Goal: Task Accomplishment & Management: Manage account settings

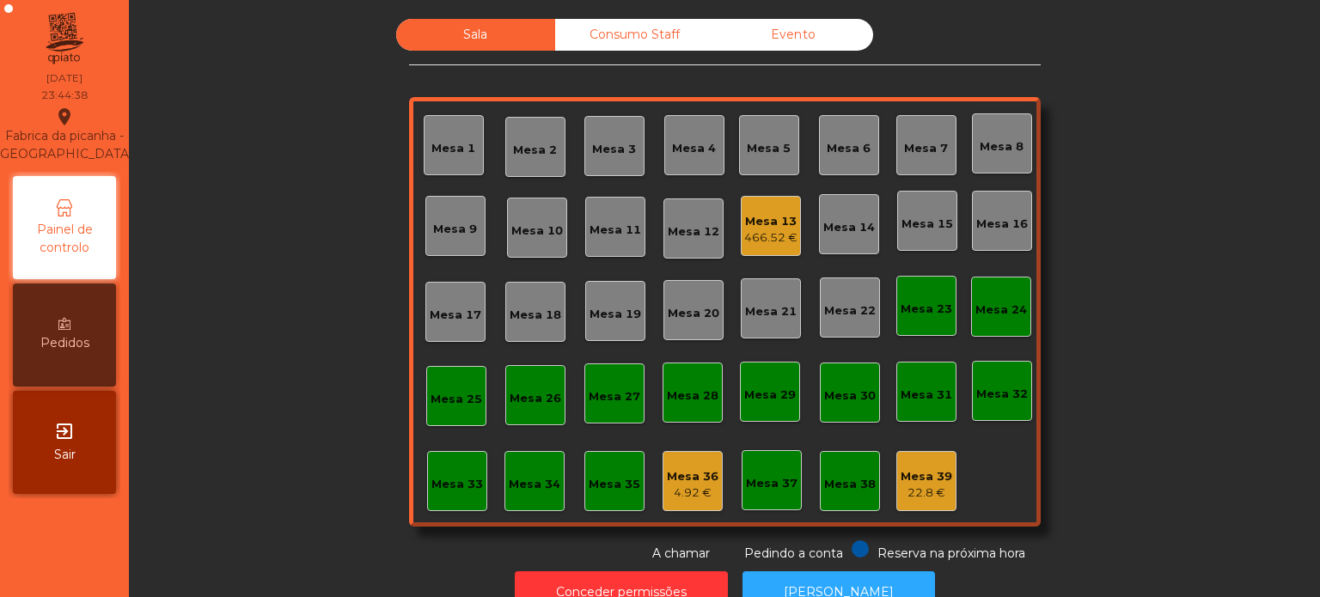
click at [744, 217] on div "Mesa 13" at bounding box center [770, 221] width 53 height 17
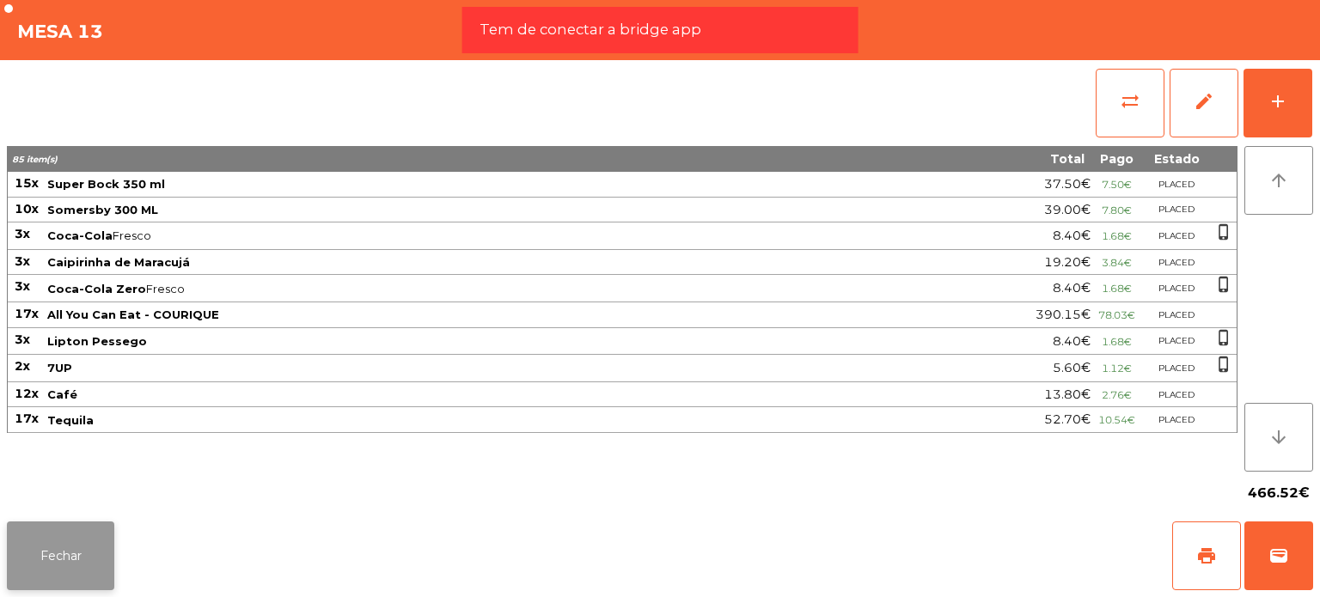
click at [61, 545] on button "Fechar" at bounding box center [60, 556] width 107 height 69
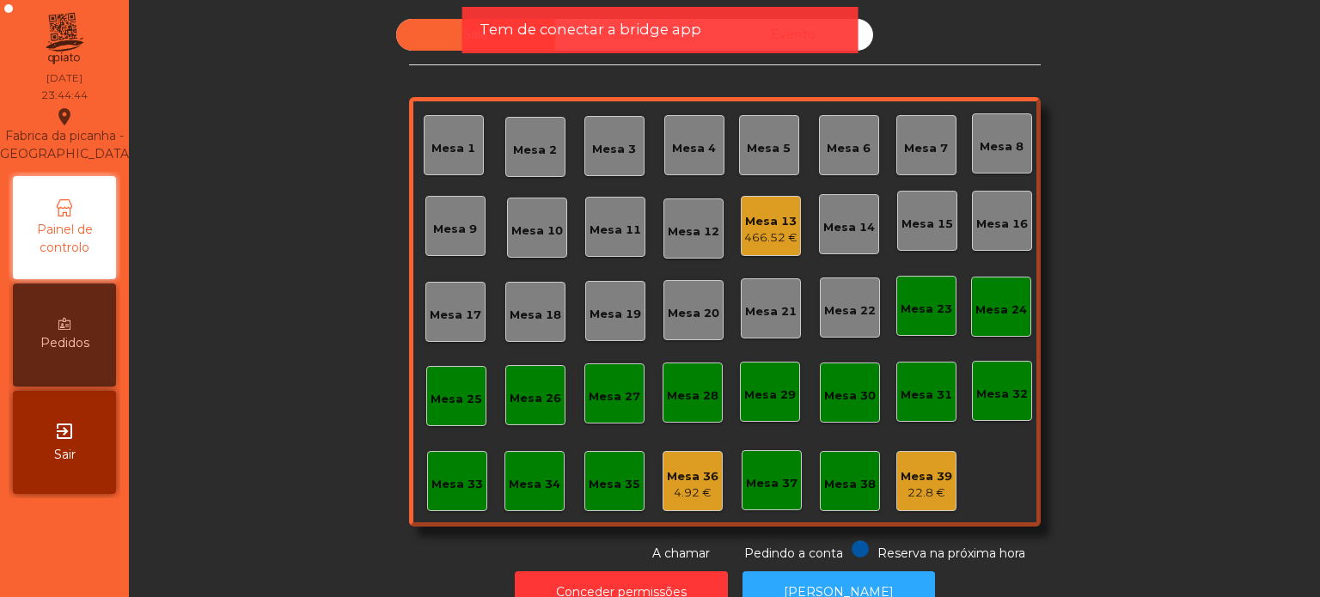
click at [427, 479] on div "Mesa 33" at bounding box center [457, 481] width 60 height 60
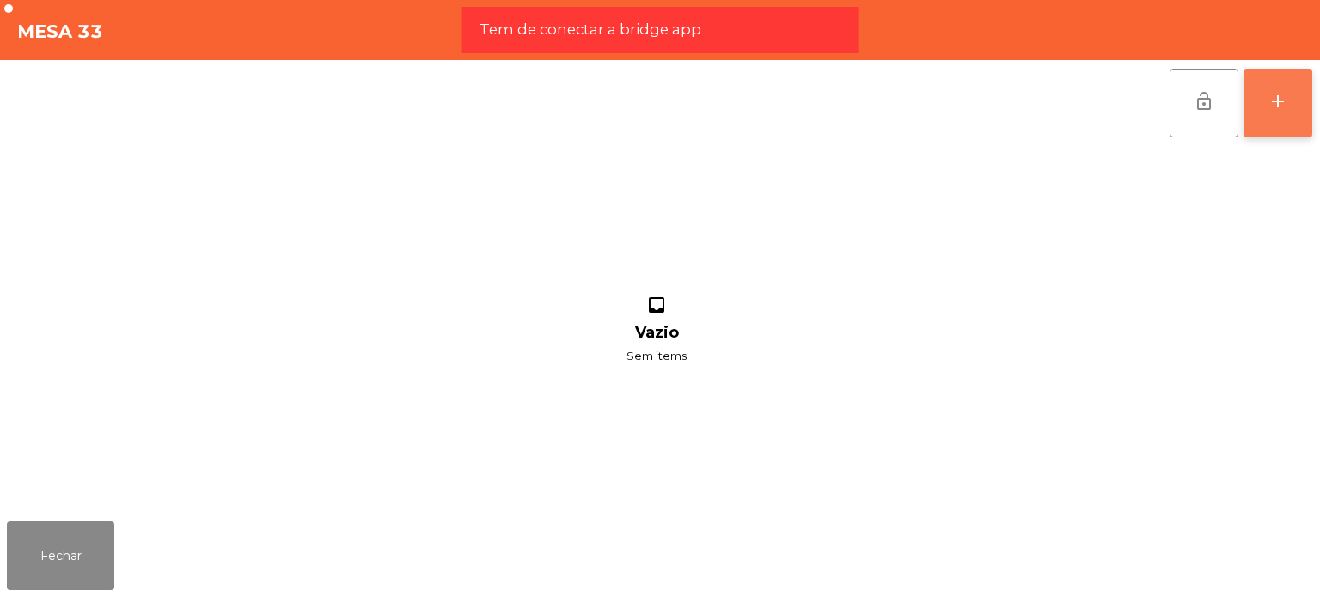
click at [1279, 107] on div "add" at bounding box center [1278, 101] width 21 height 21
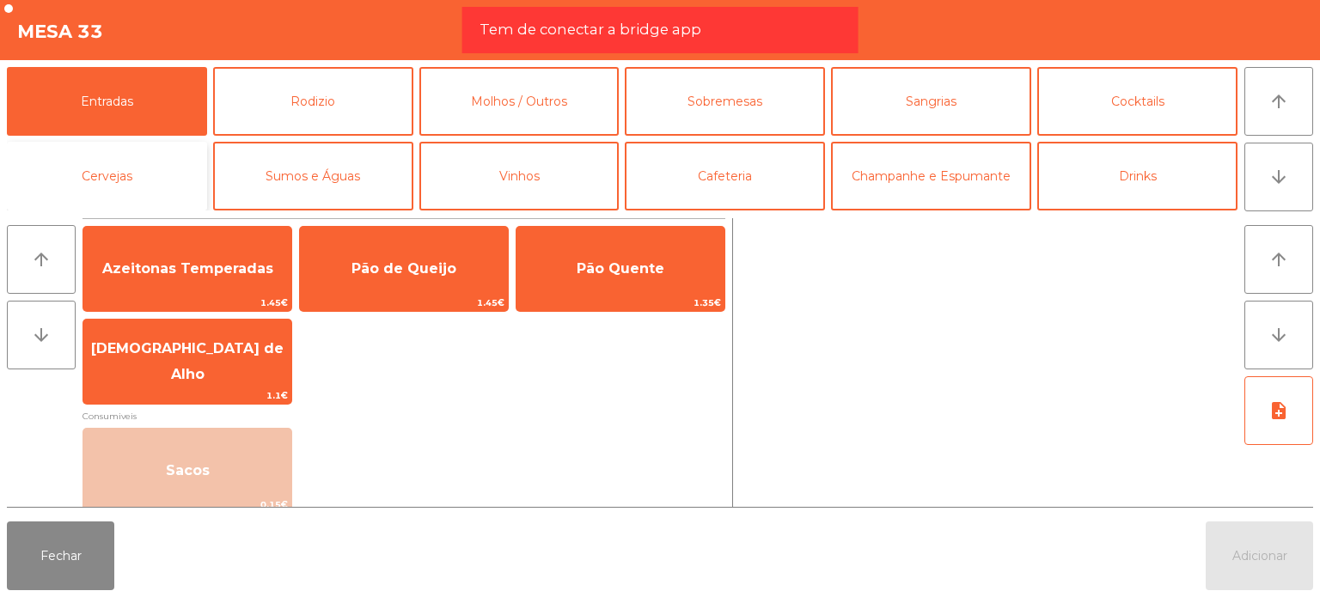
click at [107, 159] on button "Cervejas" at bounding box center [107, 176] width 200 height 69
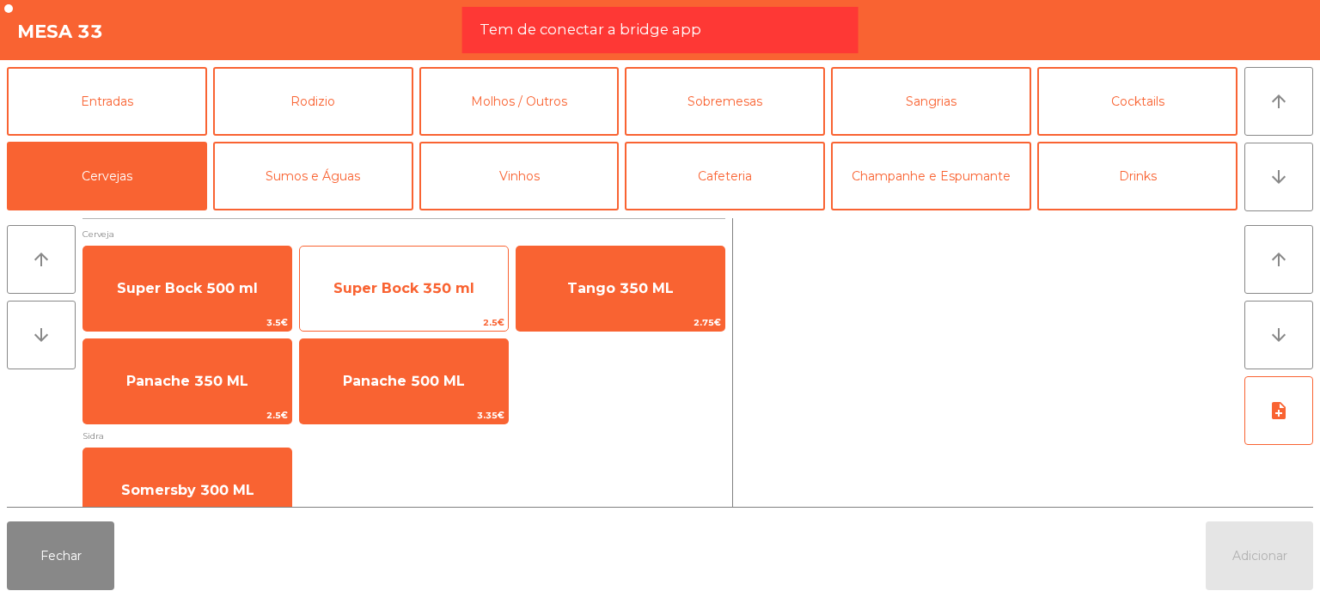
scroll to position [33, 0]
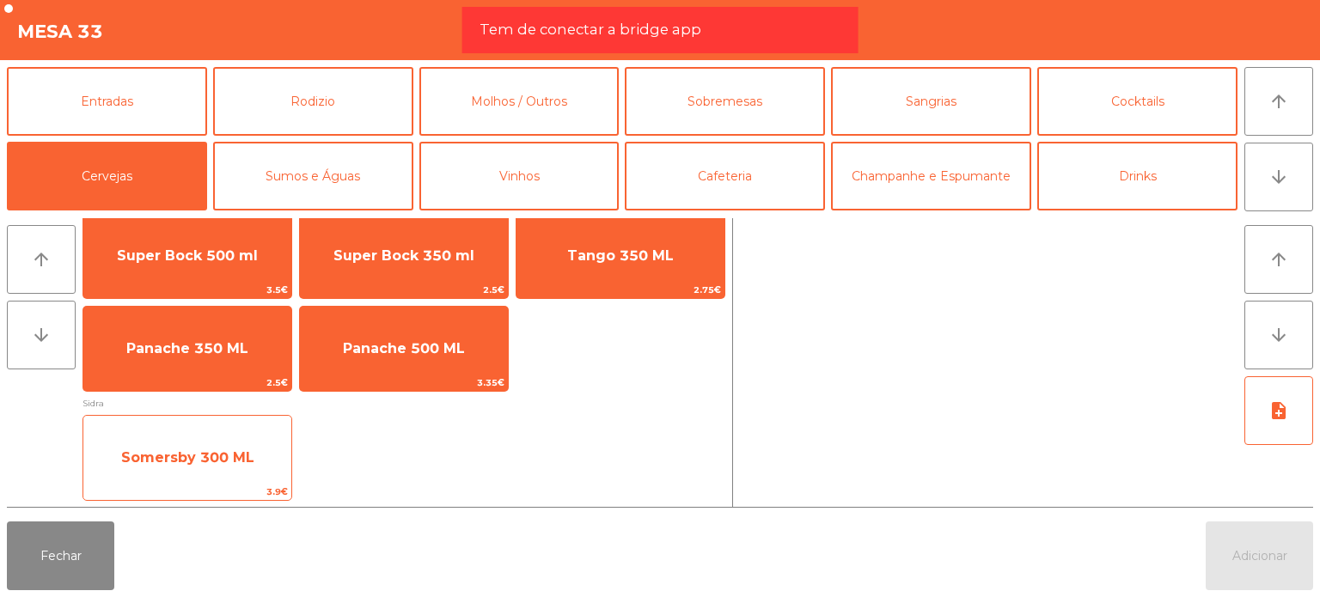
click at [251, 443] on span "Somersby 300 ML" at bounding box center [187, 458] width 208 height 46
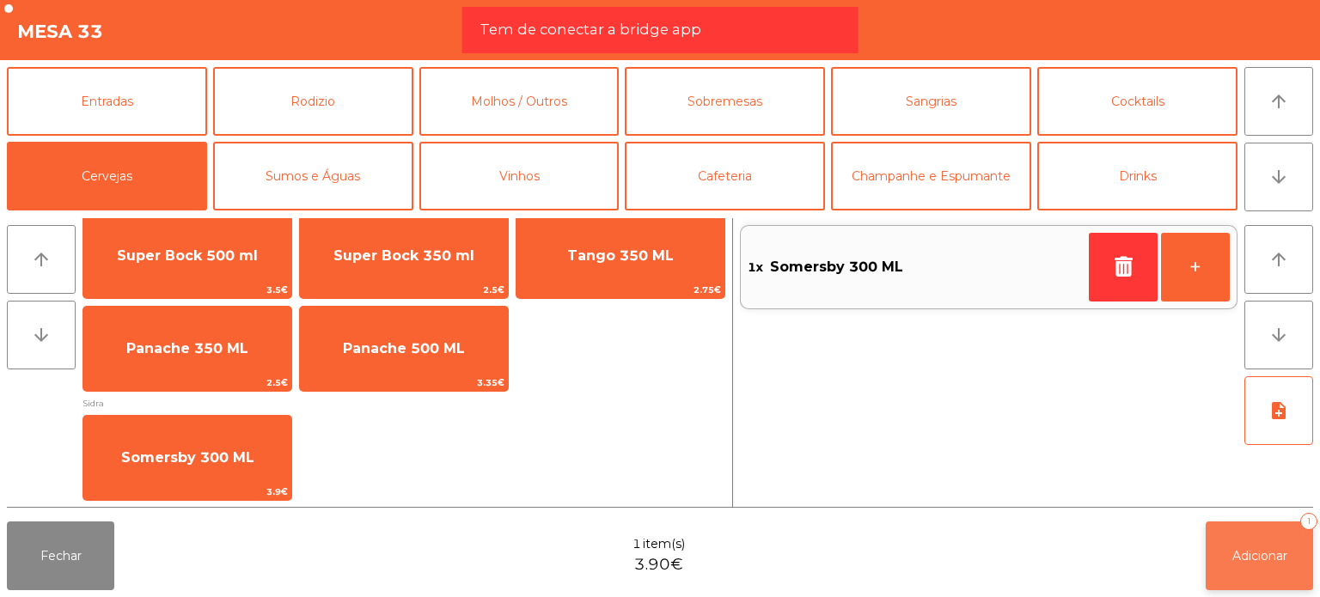
click at [1262, 539] on button "Adicionar 1" at bounding box center [1259, 556] width 107 height 69
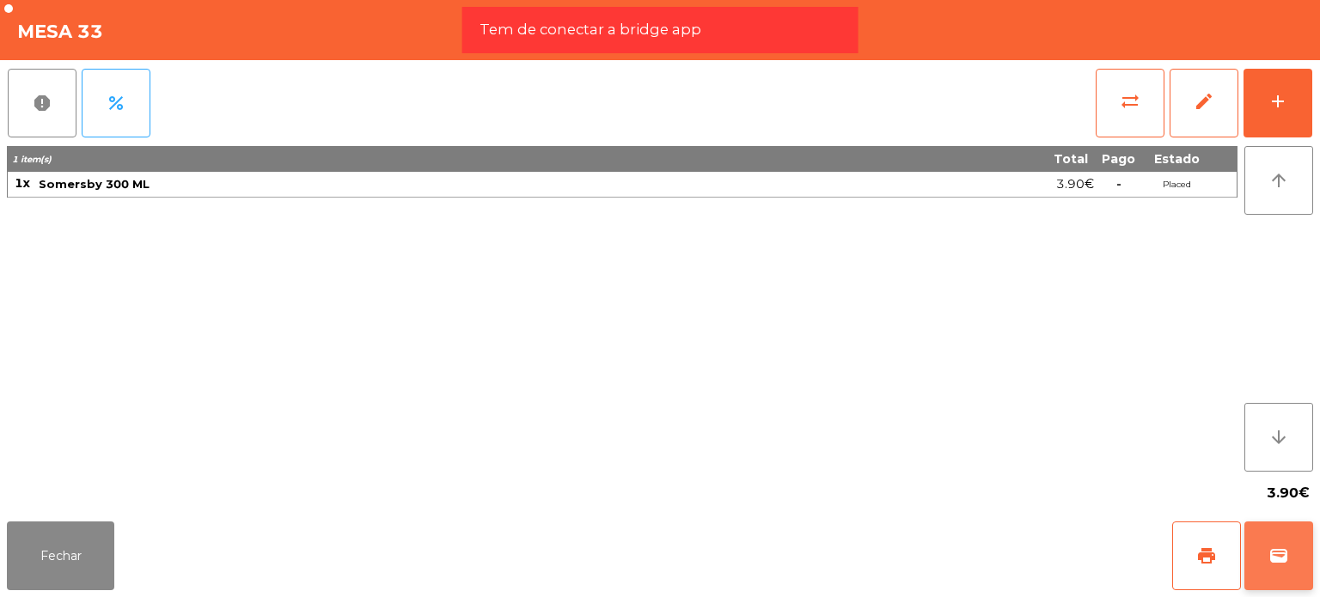
click at [1261, 561] on button "wallet" at bounding box center [1278, 556] width 69 height 69
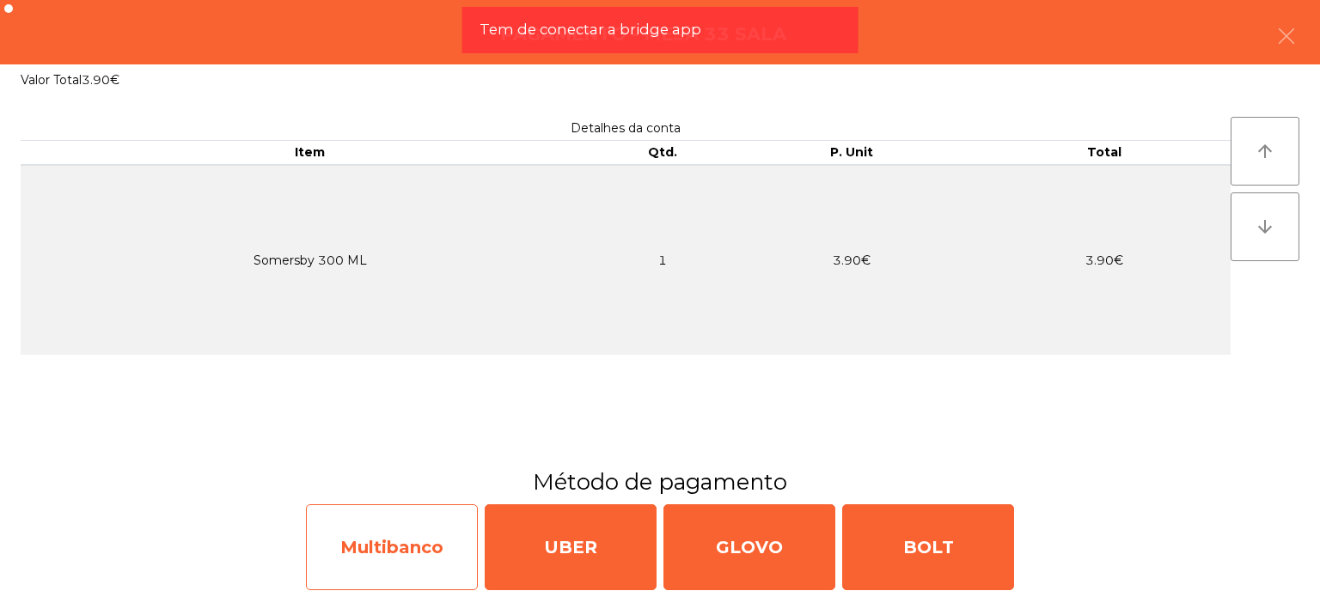
click at [438, 531] on div "Multibanco" at bounding box center [392, 547] width 172 height 86
select select "**"
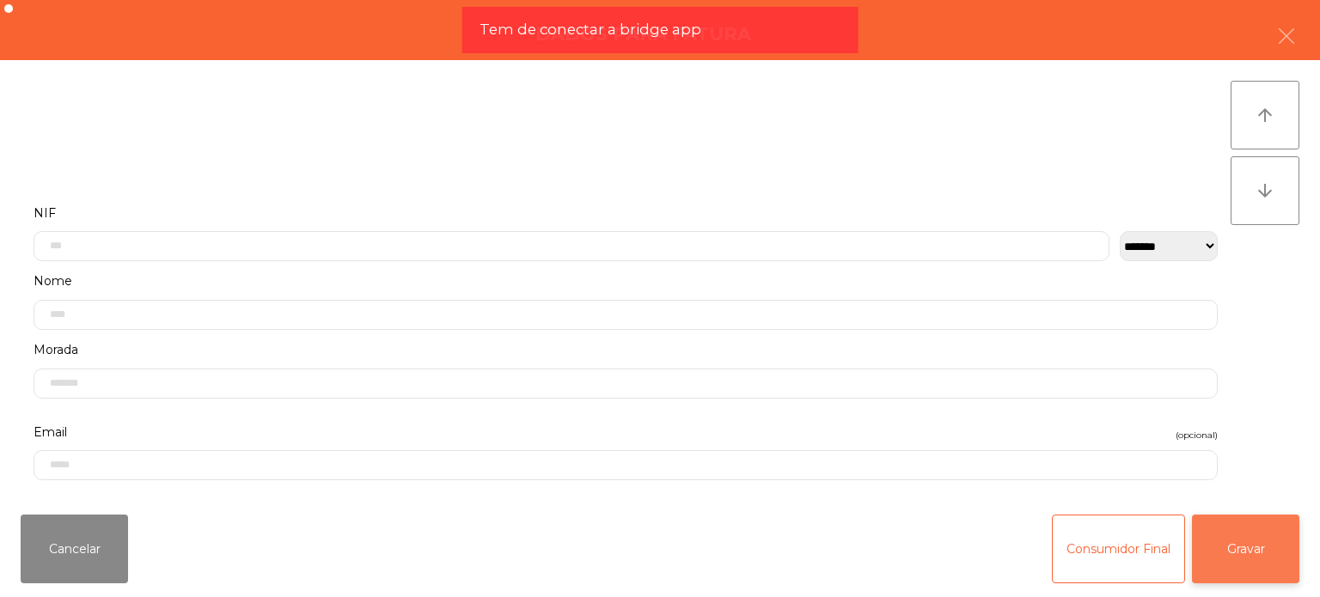
click at [1256, 535] on button "Gravar" at bounding box center [1245, 549] width 107 height 69
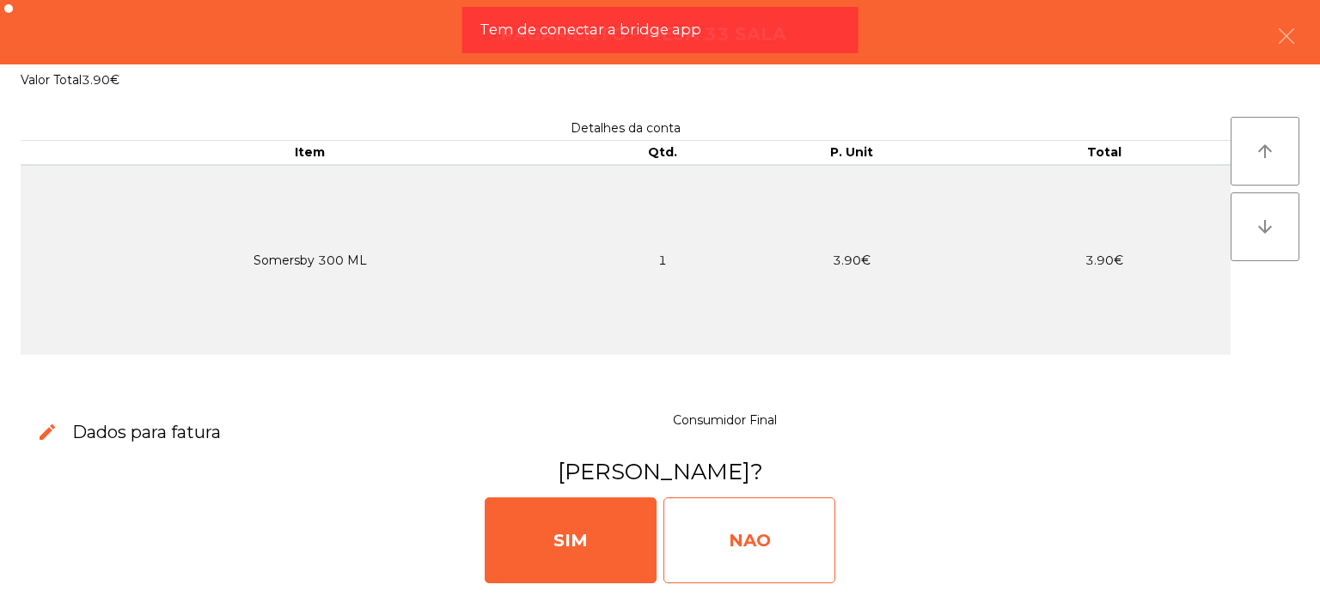
click at [807, 522] on div "NAO" at bounding box center [749, 541] width 172 height 86
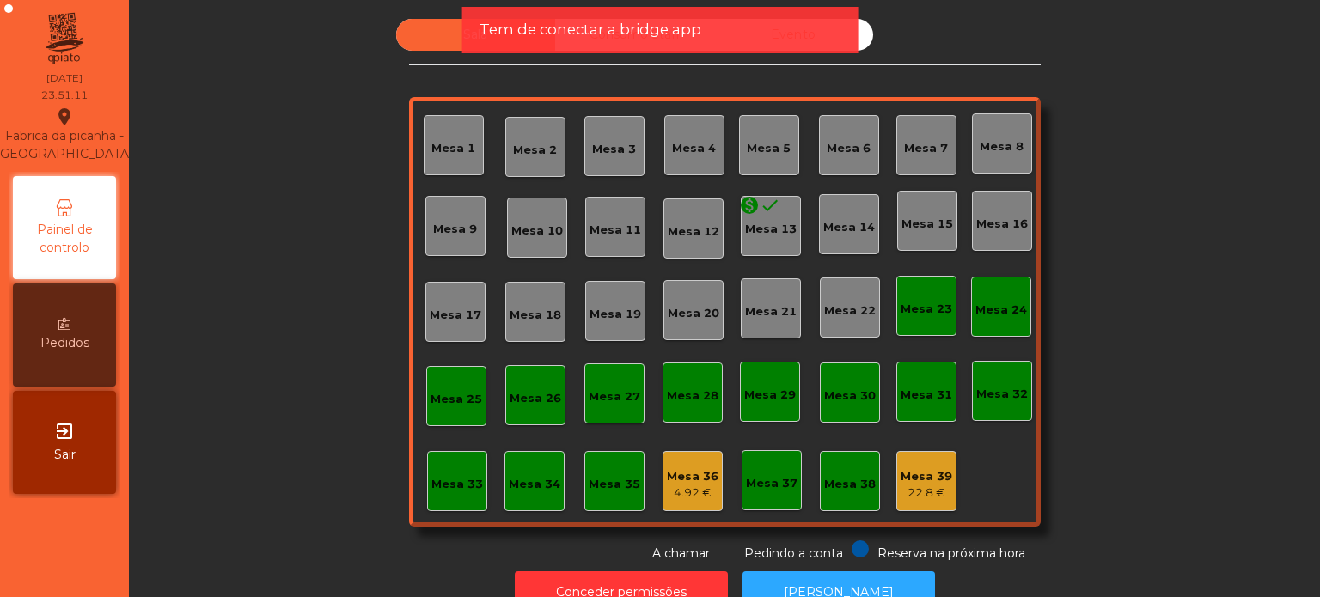
click at [689, 494] on div "4.92 €" at bounding box center [693, 493] width 52 height 17
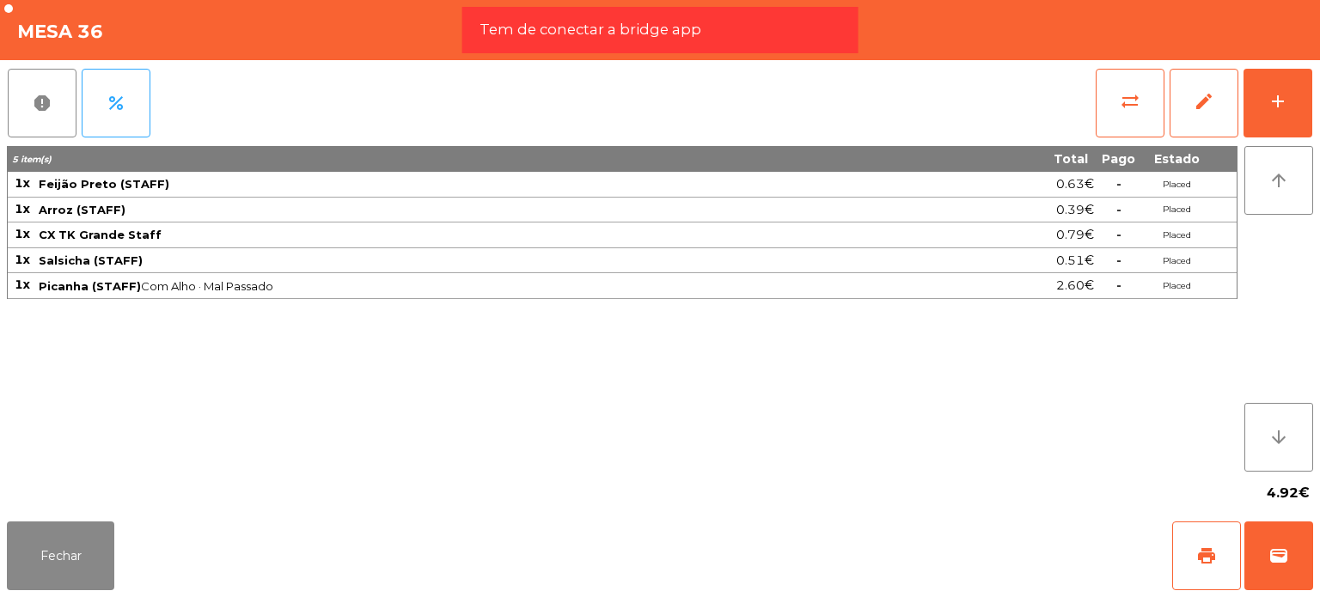
click at [41, 149] on th "5 item(s)" at bounding box center [462, 159] width 909 height 26
click at [47, 116] on button "report" at bounding box center [42, 103] width 69 height 69
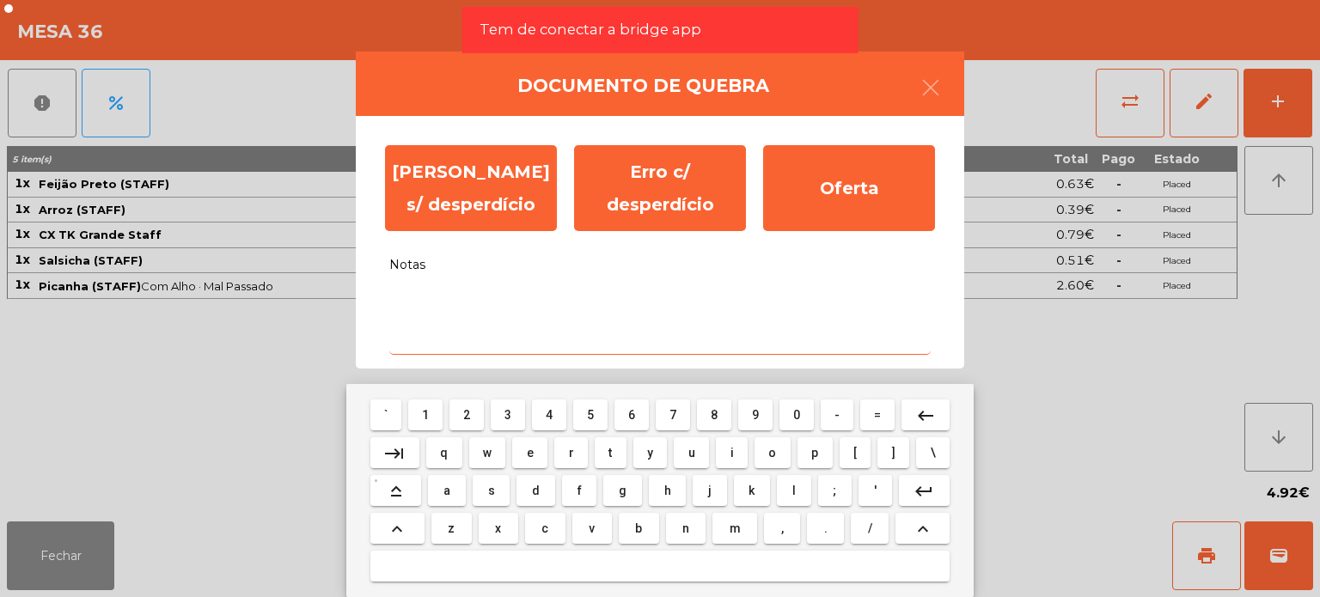
click at [427, 288] on textarea "Notas" at bounding box center [659, 319] width 541 height 71
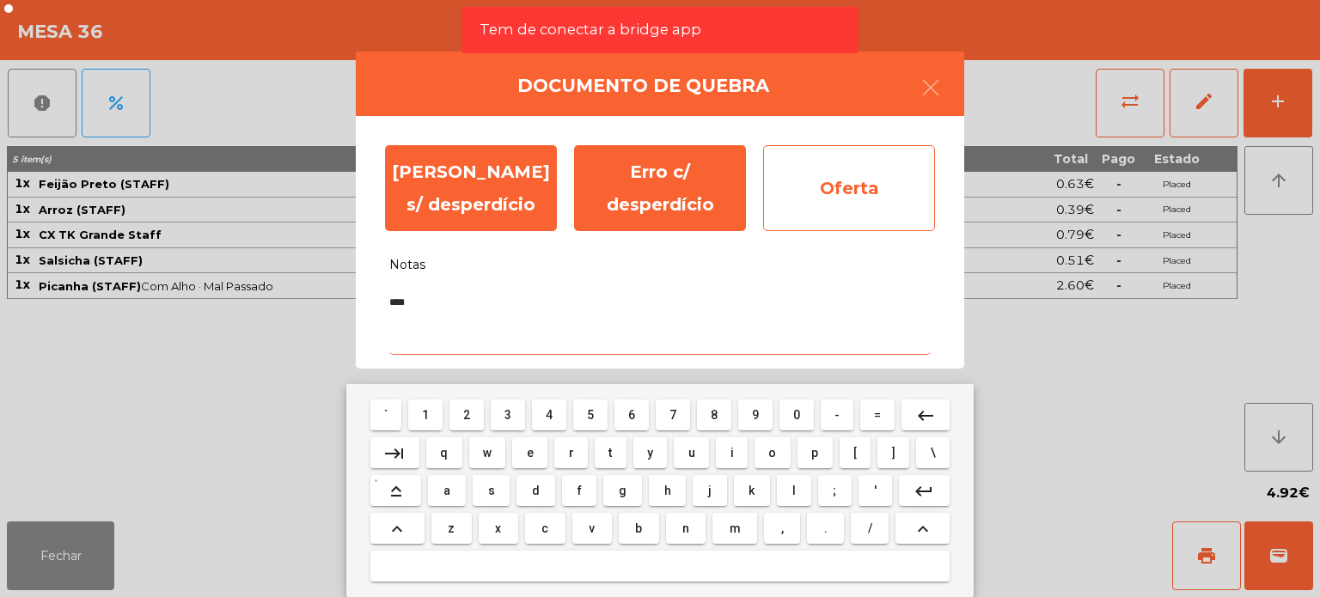
type textarea "****"
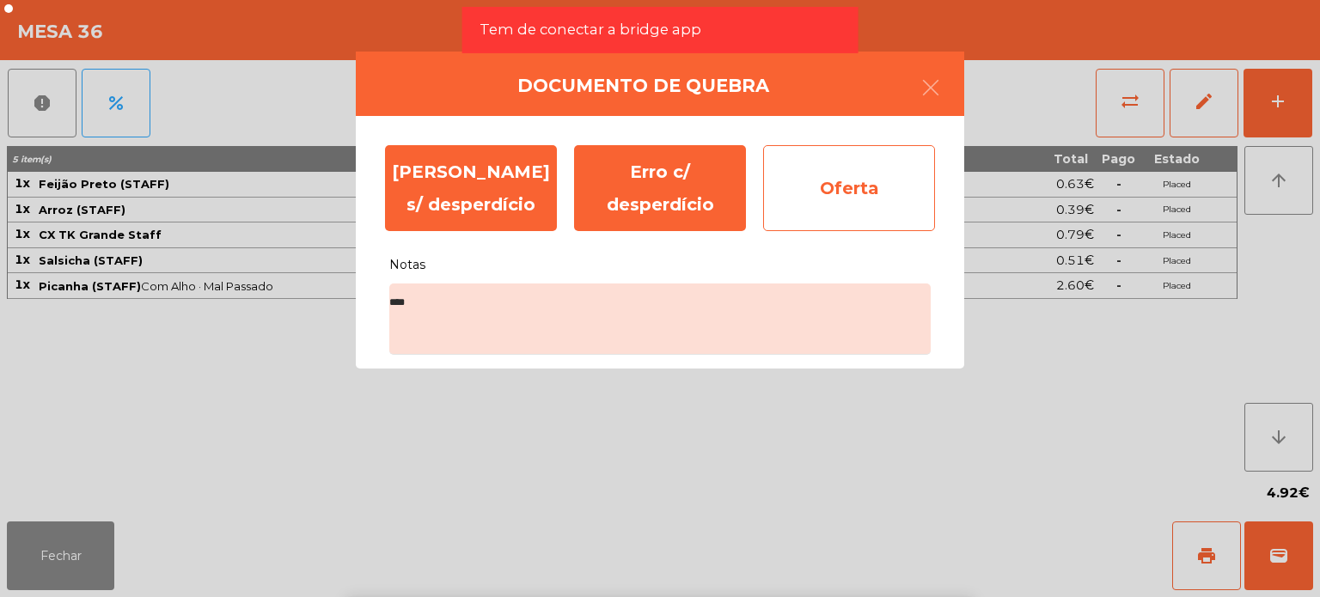
click at [868, 199] on div "Oferta" at bounding box center [849, 188] width 172 height 86
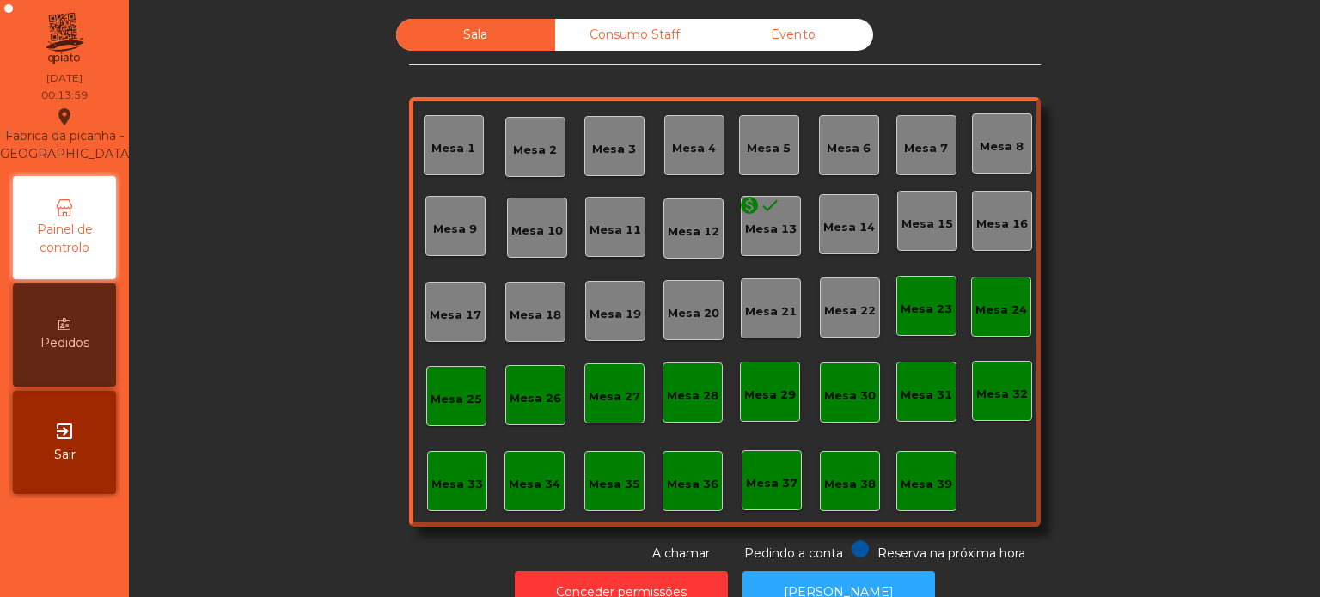
scroll to position [47, 0]
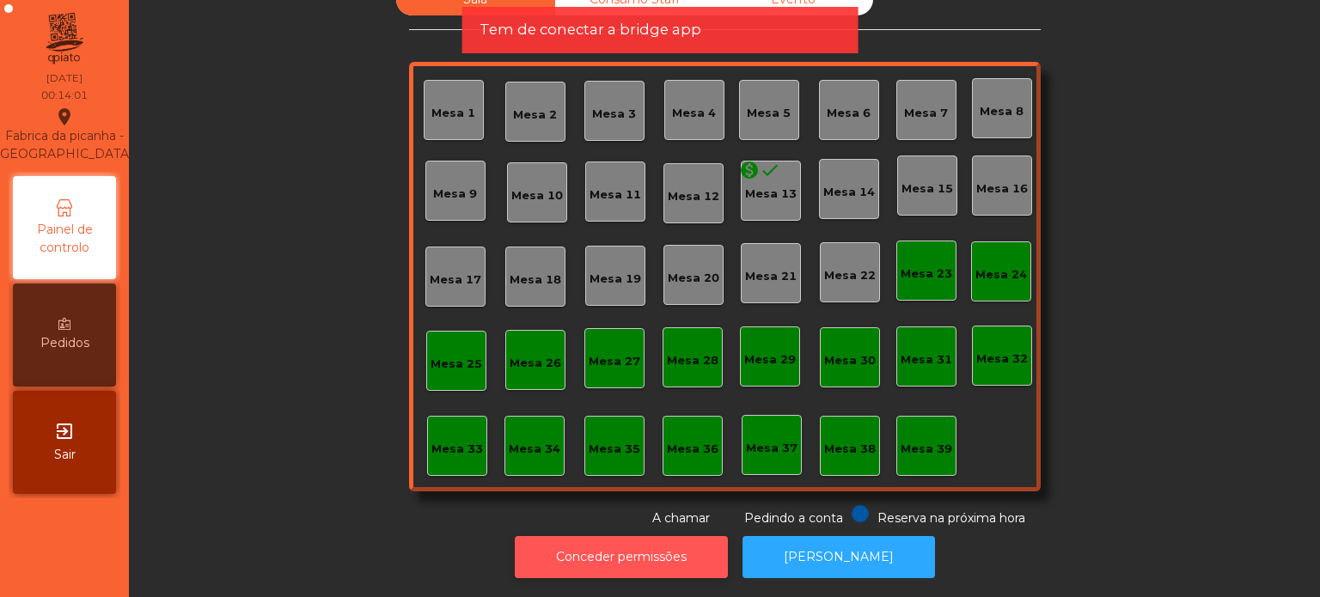
click at [688, 536] on button "Conceder permissões" at bounding box center [621, 557] width 213 height 42
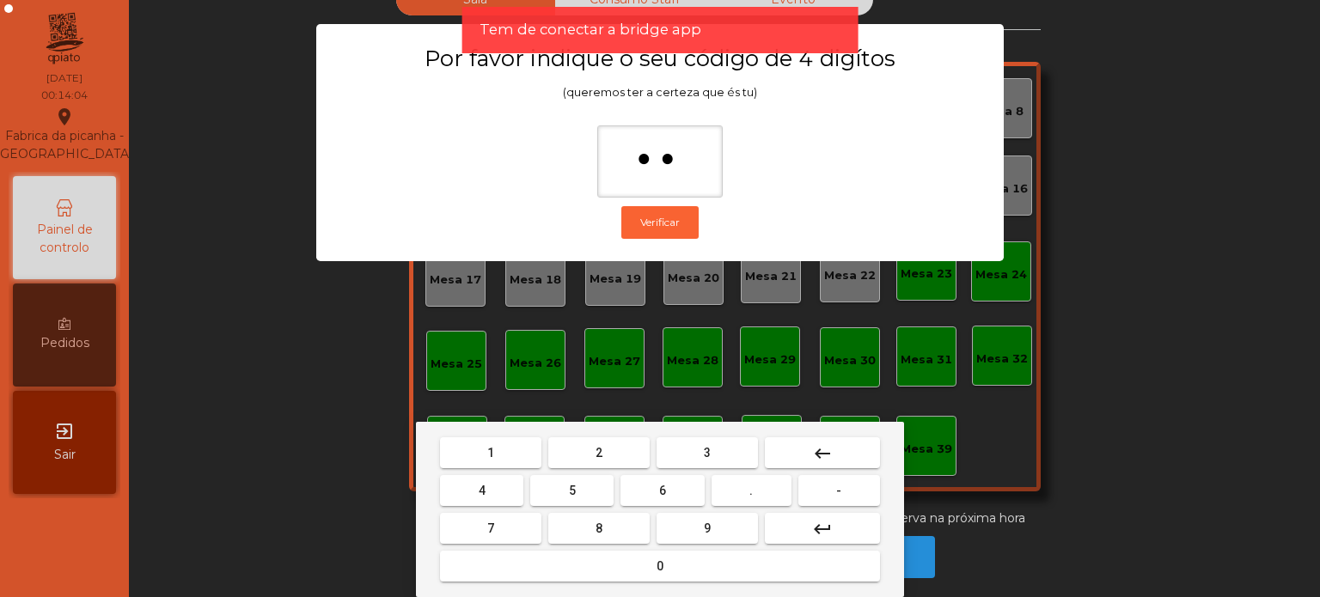
type input "***"
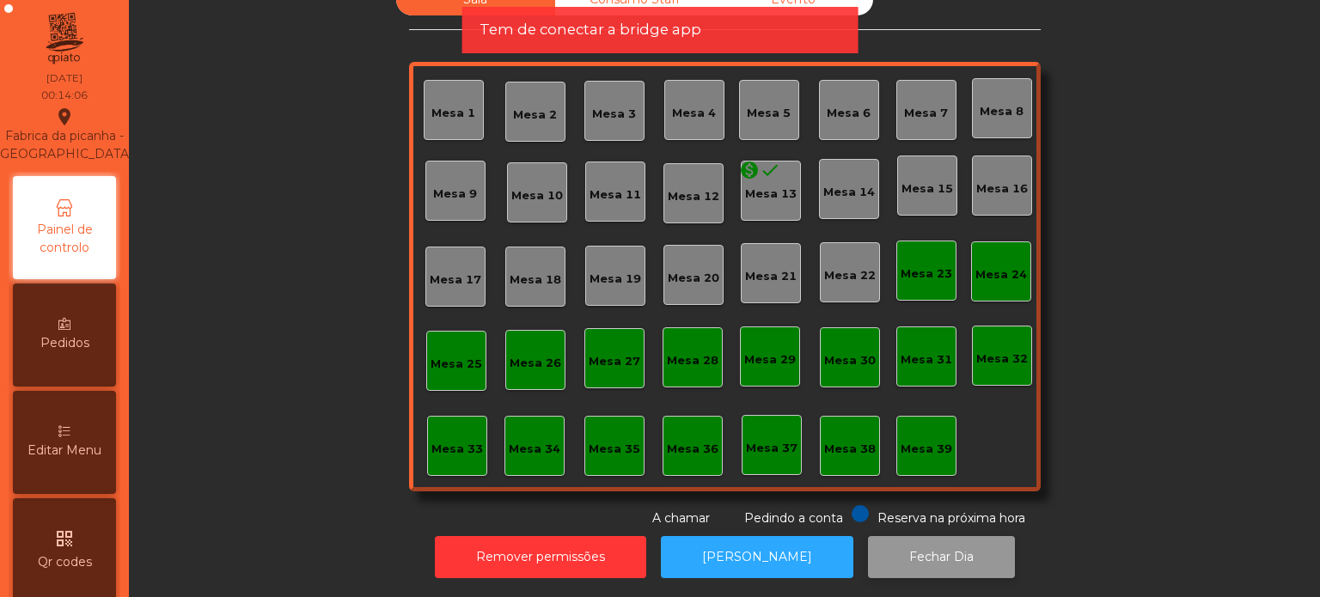
click at [938, 555] on button "Fechar Dia" at bounding box center [941, 557] width 147 height 42
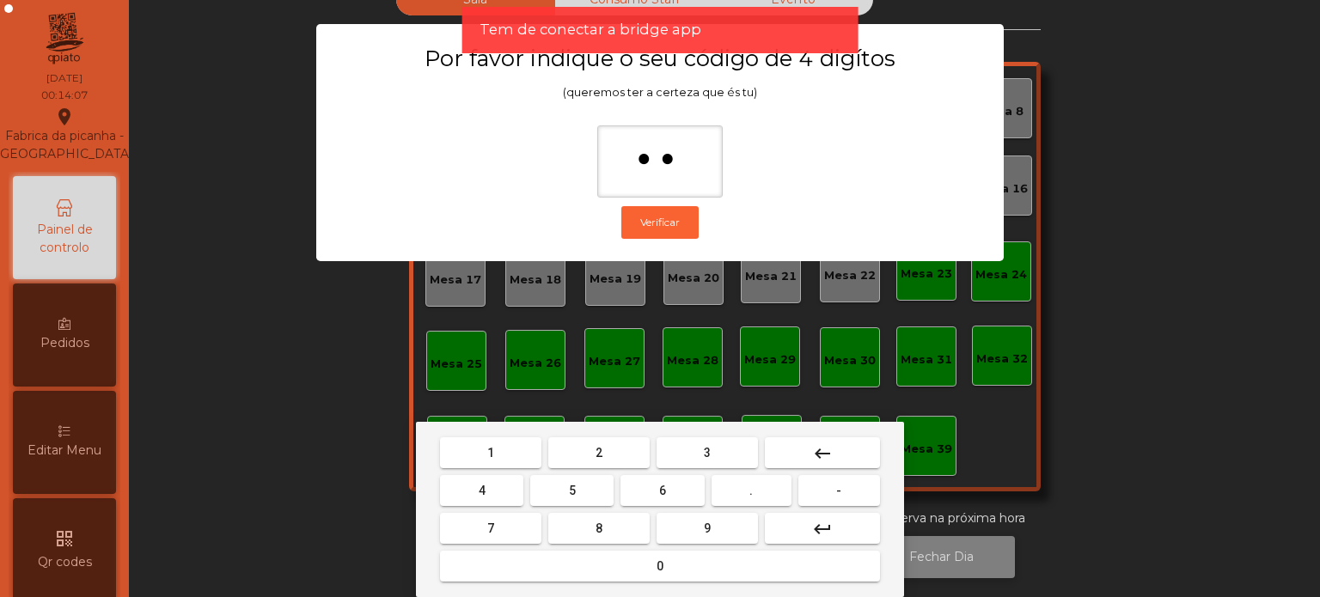
type input "***"
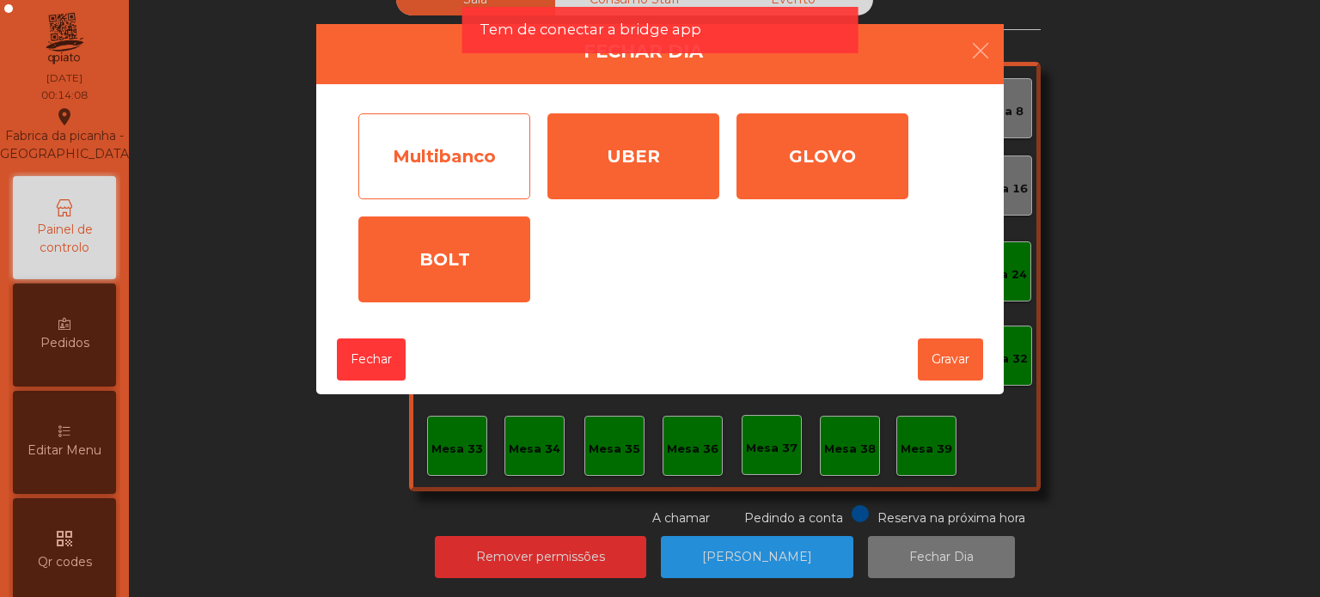
click at [454, 177] on div "Multibanco" at bounding box center [444, 156] width 172 height 86
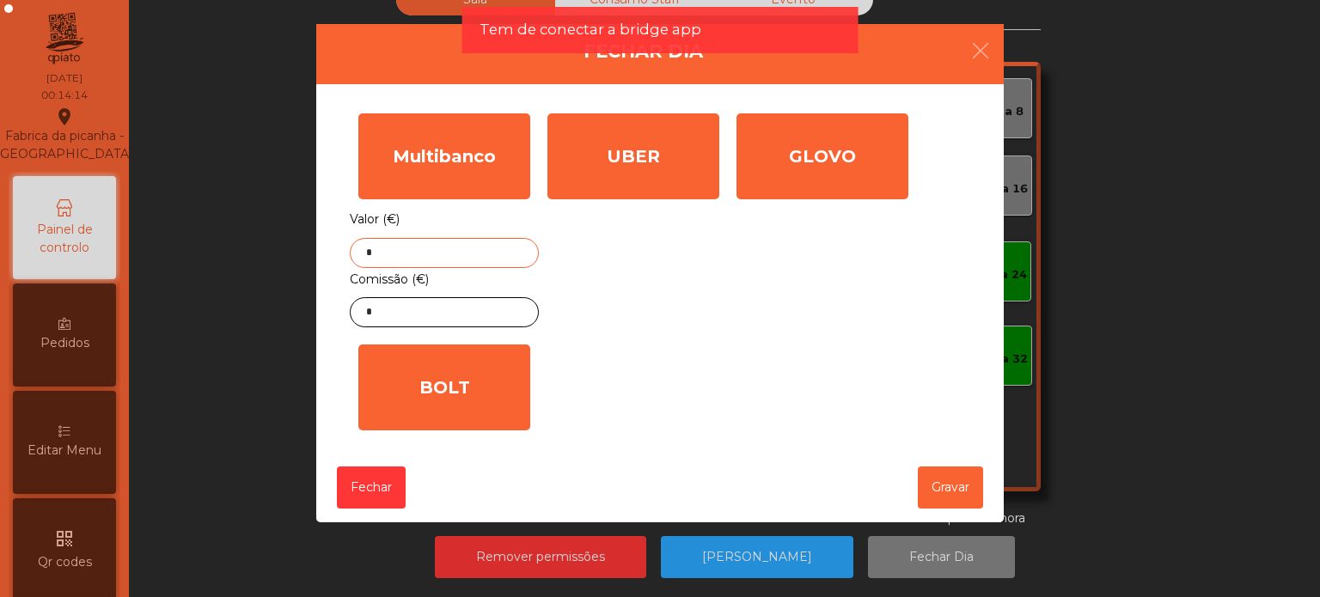
click at [449, 250] on input "*" at bounding box center [444, 253] width 189 height 30
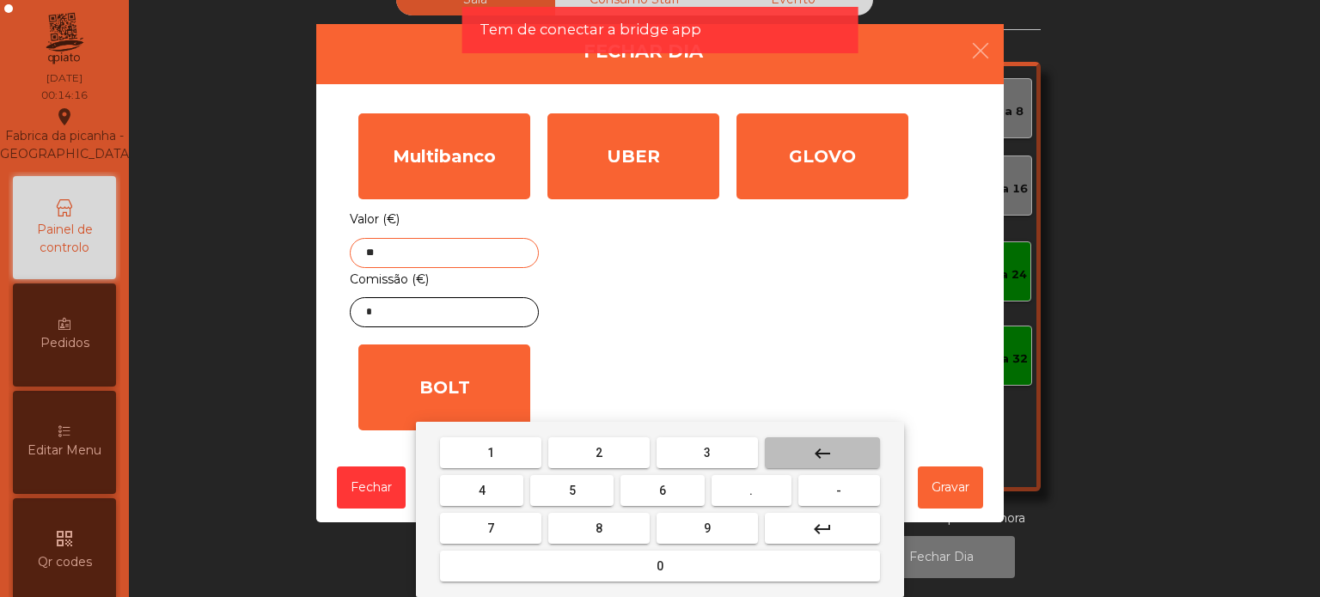
type input "*"
type input "*******"
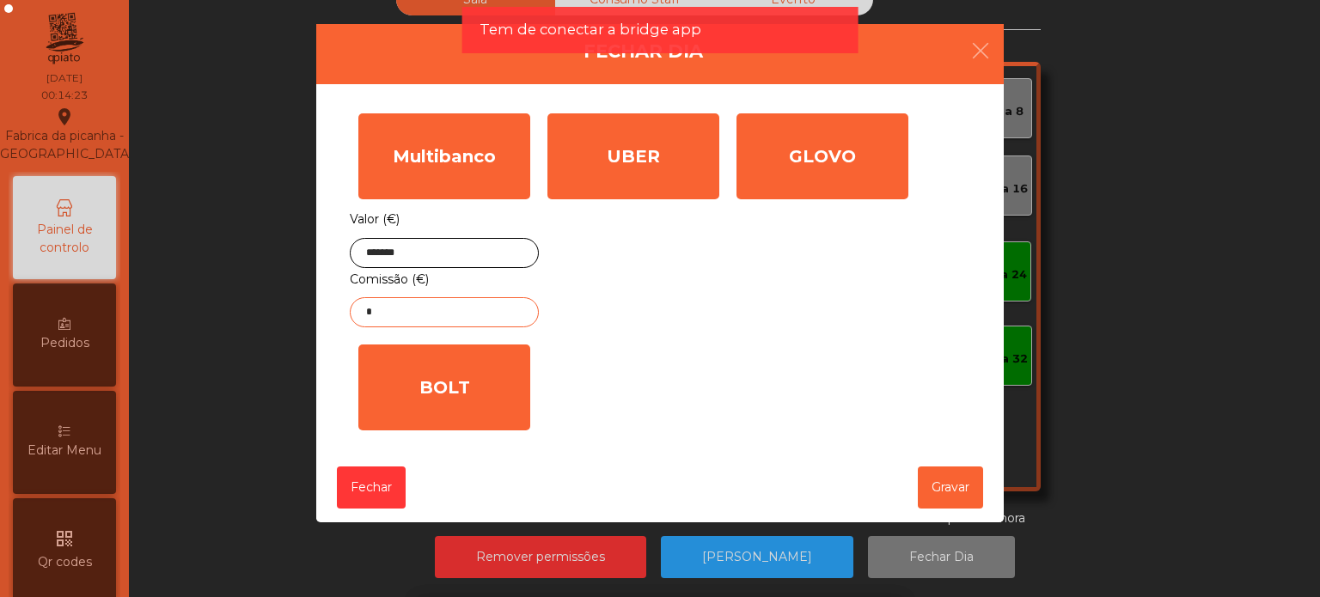
click at [437, 303] on input "*" at bounding box center [444, 312] width 189 height 30
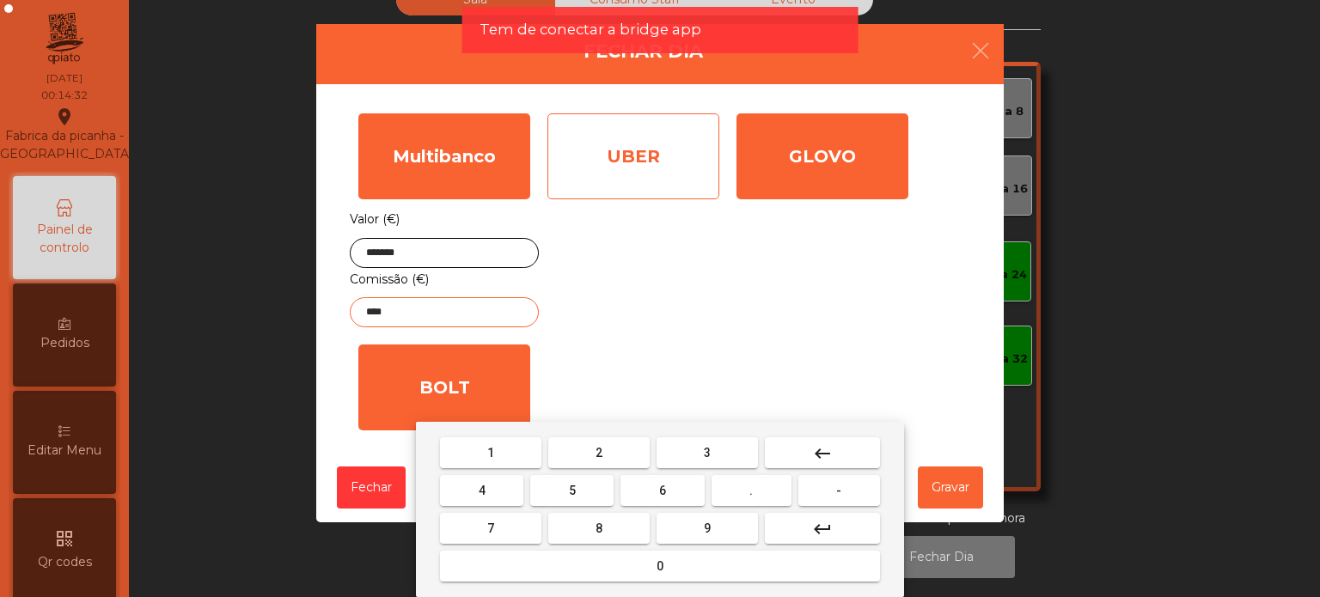
type input "****"
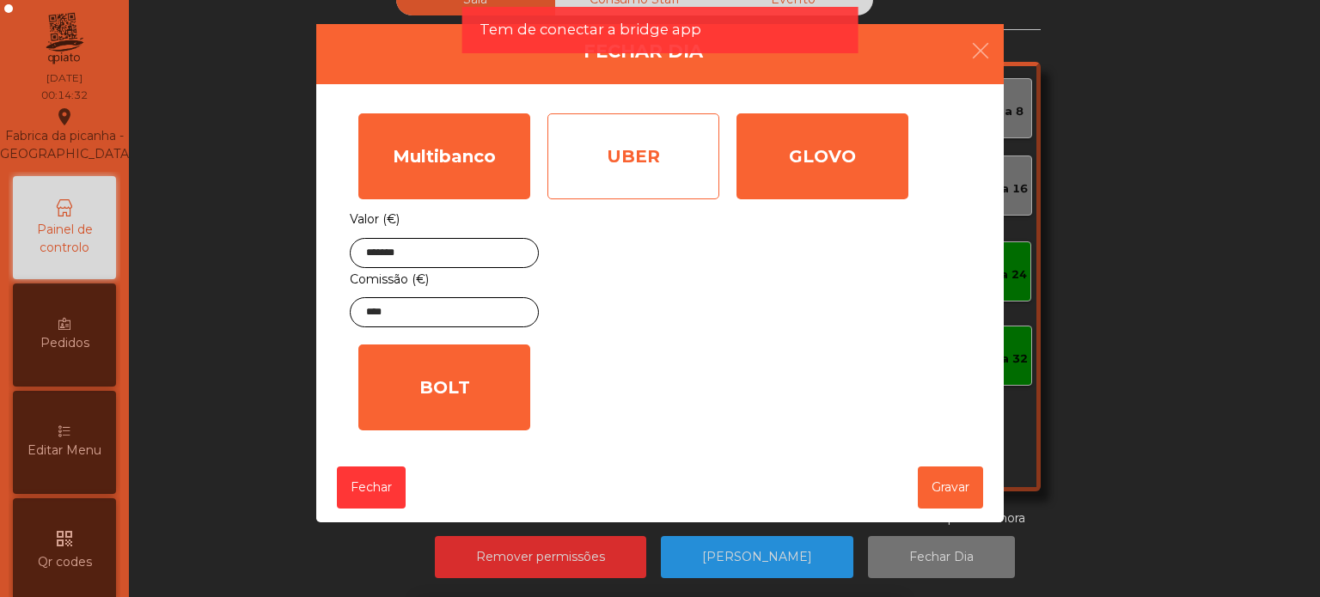
click at [598, 195] on div "UBER" at bounding box center [633, 156] width 172 height 86
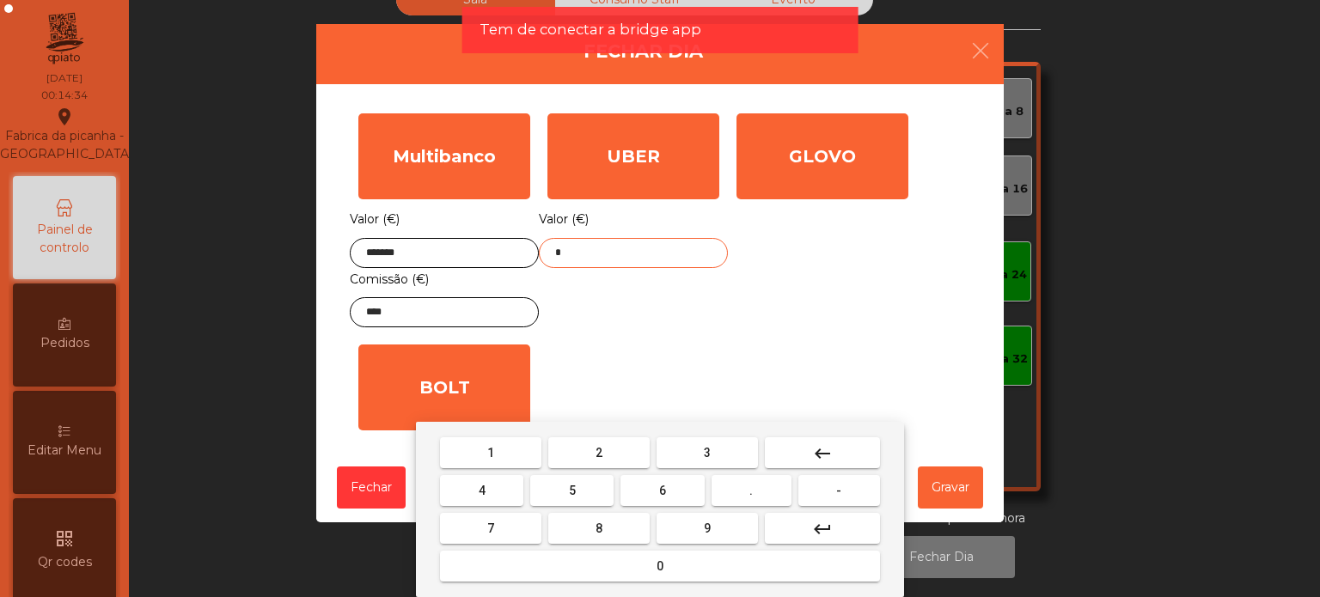
click at [637, 266] on input "*" at bounding box center [633, 253] width 189 height 30
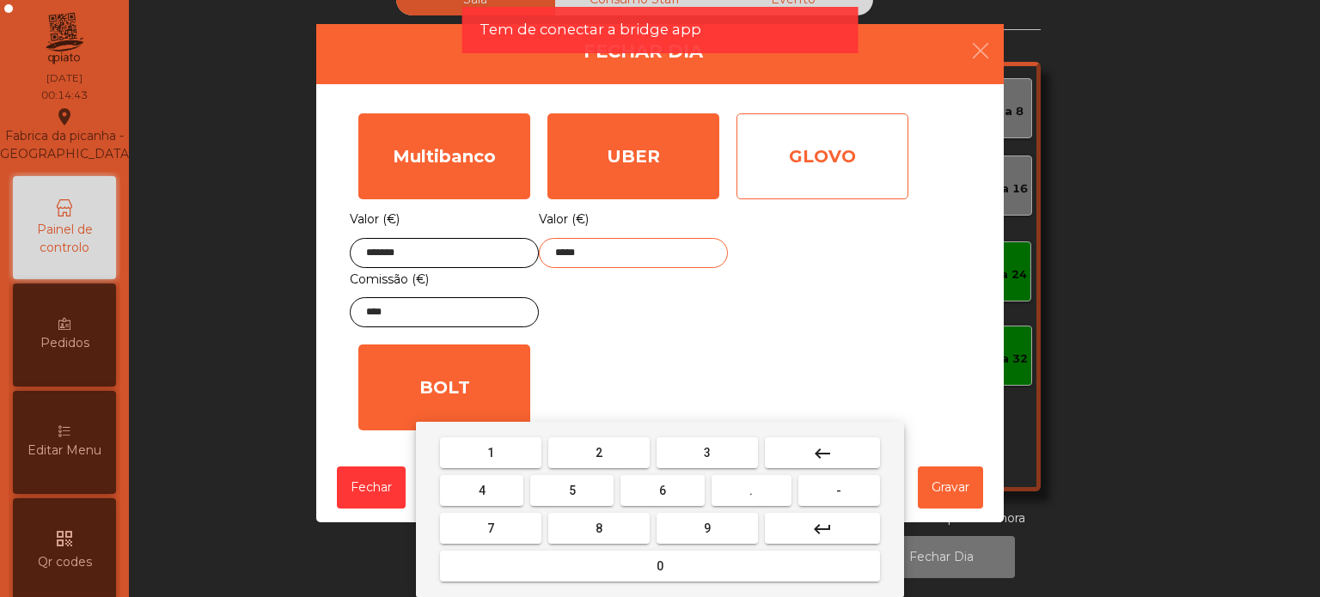
type input "*****"
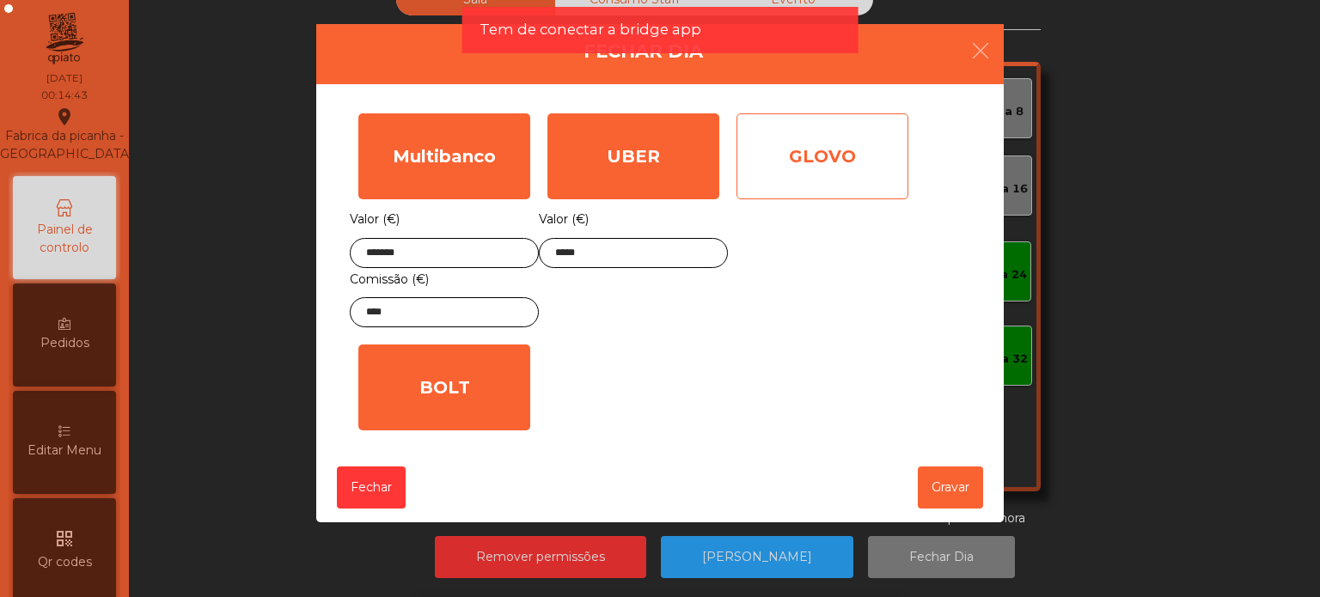
click at [789, 164] on div "GLOVO" at bounding box center [823, 156] width 172 height 86
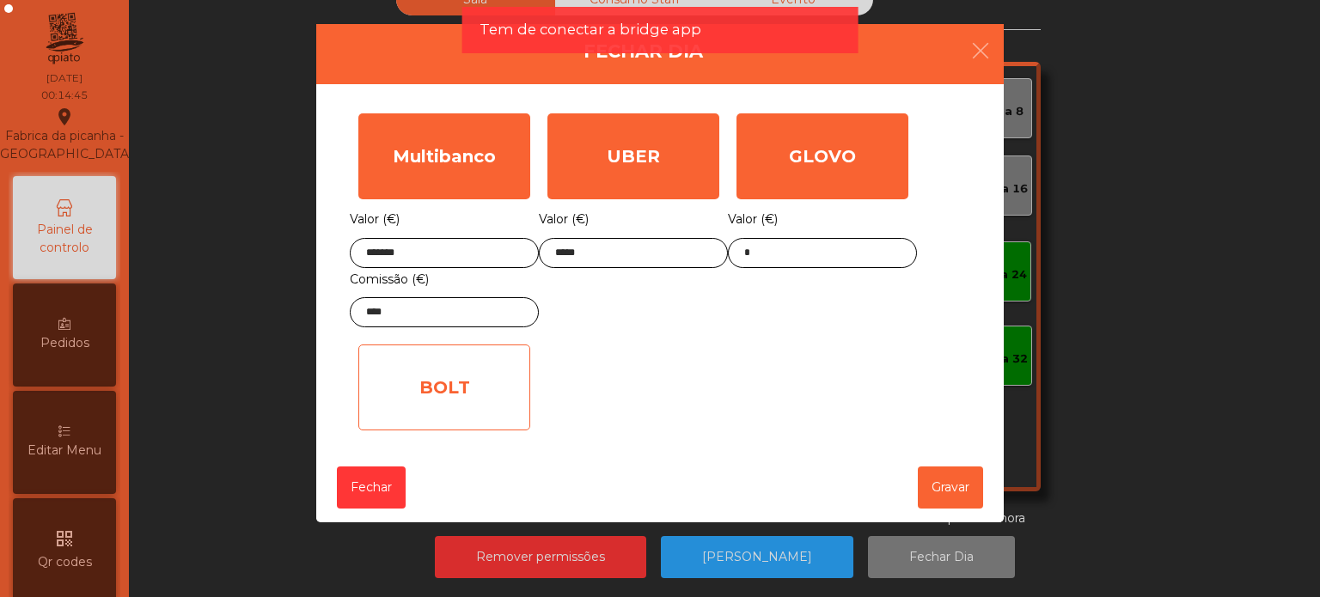
click at [374, 370] on div "BOLT" at bounding box center [444, 388] width 172 height 86
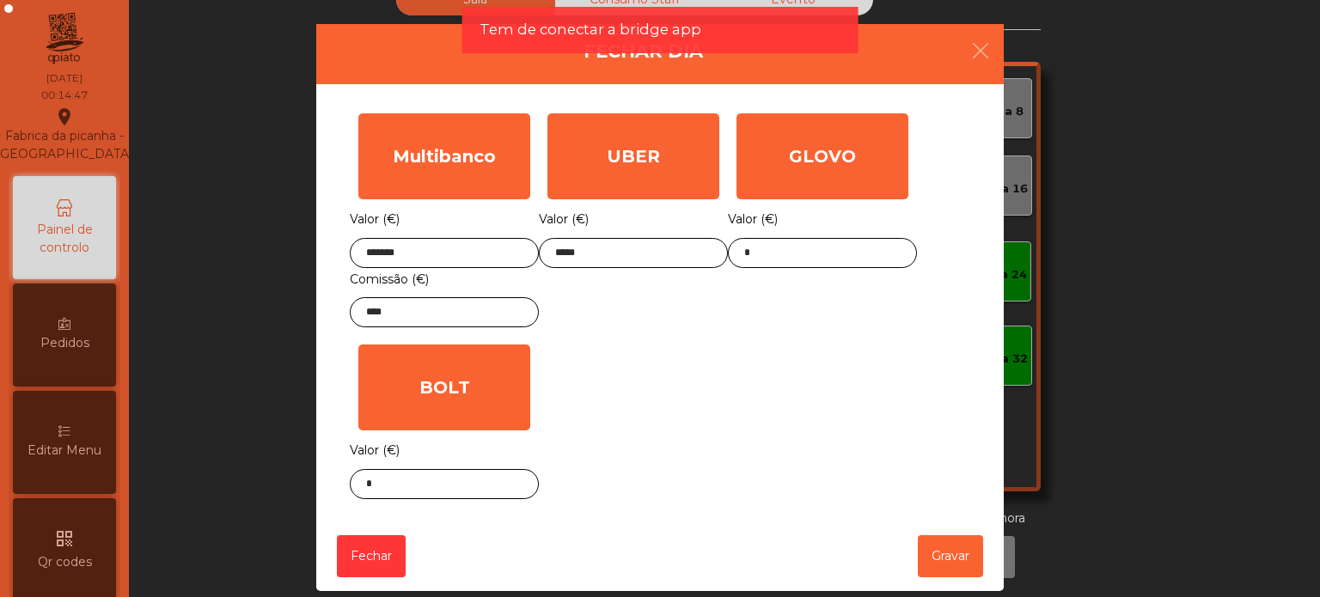
scroll to position [21, 0]
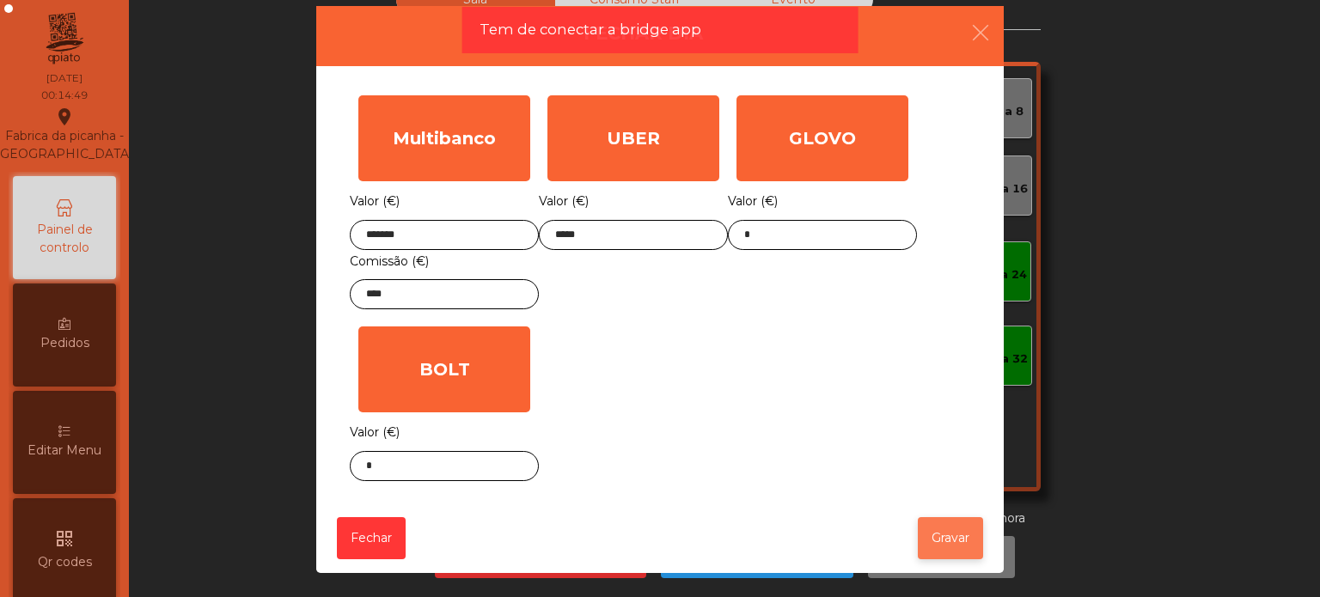
click at [975, 535] on button "Gravar" at bounding box center [950, 538] width 65 height 42
